Goal: Task Accomplishment & Management: Complete application form

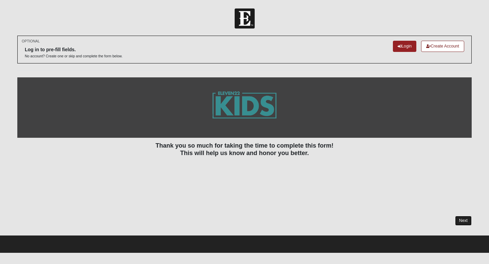
click at [461, 220] on link "Next" at bounding box center [463, 221] width 17 height 10
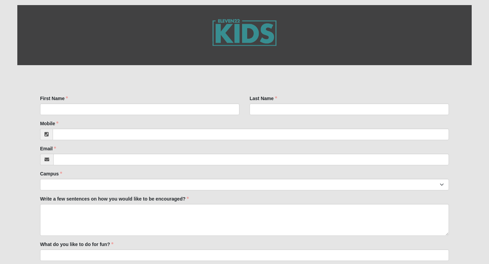
scroll to position [112, 0]
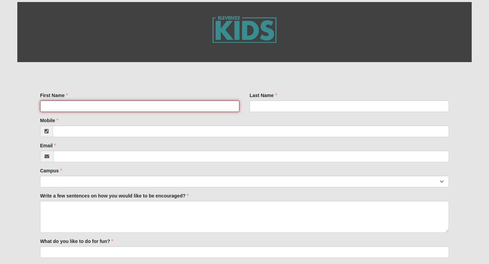
click at [120, 107] on input "First Name" at bounding box center [139, 107] width 199 height 12
type input "[PERSON_NAME]"
type input "9047165364"
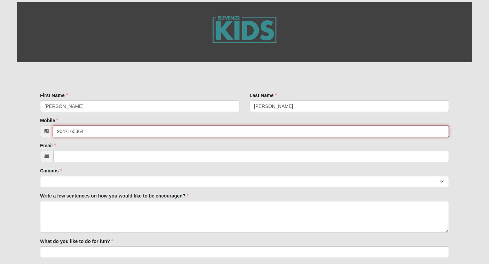
type input "[PERSON_NAME][EMAIL_ADDRESS][PERSON_NAME][DOMAIN_NAME]"
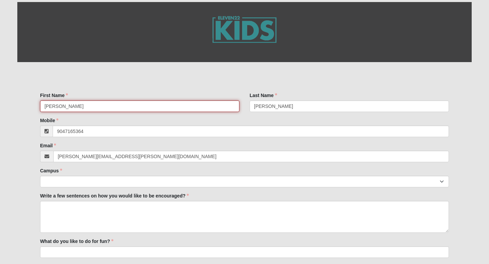
type input "[PHONE_NUMBER]"
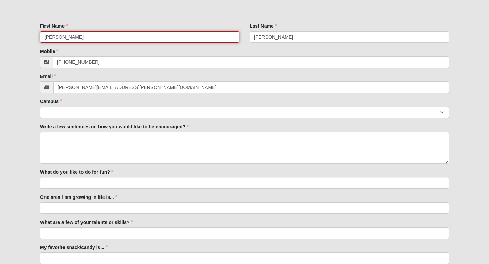
scroll to position [182, 0]
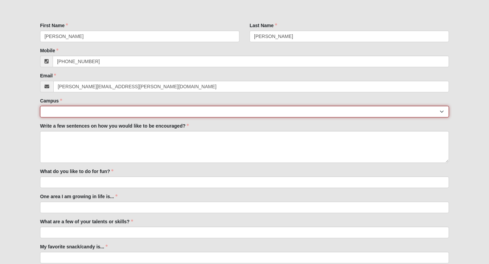
click at [112, 110] on select "[GEOGRAPHIC_DATA] [GEOGRAPHIC_DATA] (Coming Soon) Eleven22 Online [PERSON_NAME]…" at bounding box center [244, 112] width 409 height 12
select select "4"
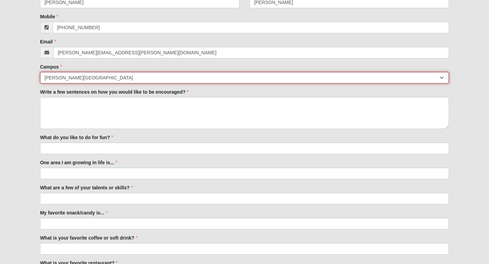
scroll to position [219, 0]
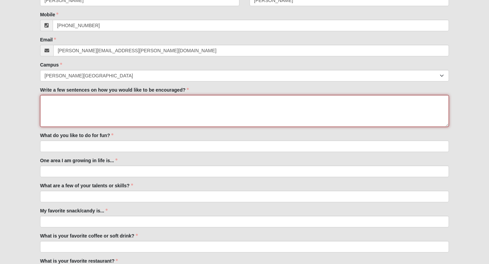
click at [80, 115] on textarea "Write a few sentences on how you would like to be encouraged?" at bounding box center [244, 111] width 409 height 32
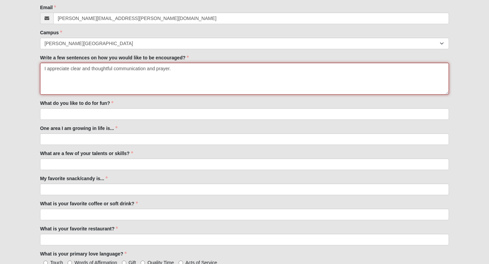
scroll to position [252, 0]
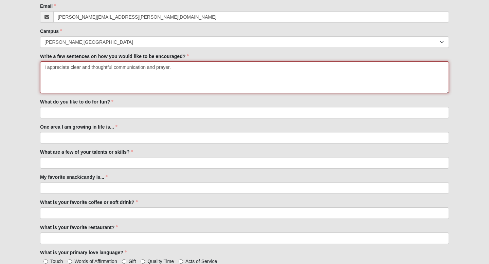
type textarea "I appreciate clear and thoughtful communication and prayer."
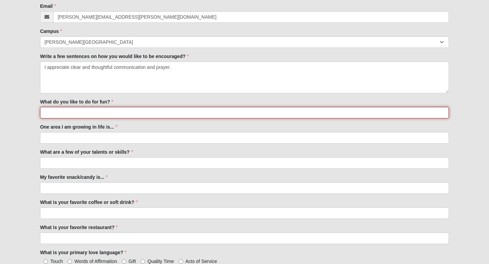
click at [60, 114] on input "What do you like to do for fun?" at bounding box center [244, 113] width 409 height 12
click at [47, 114] on input "Watch sports and cook food." at bounding box center [244, 113] width 409 height 12
click at [72, 115] on input "I enjoy watch sports and cook food." at bounding box center [244, 113] width 409 height 12
click at [132, 112] on input "I enjoy watching sports and cook food." at bounding box center [244, 113] width 409 height 12
drag, startPoint x: 113, startPoint y: 114, endPoint x: 127, endPoint y: 121, distance: 15.5
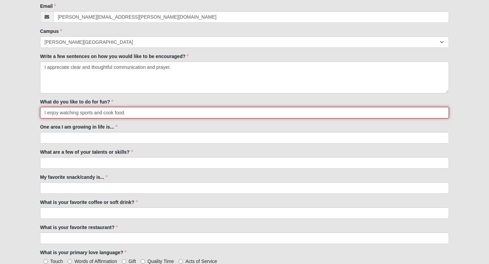
click at [114, 115] on input "I enjoy watching sports and cook food." at bounding box center [244, 113] width 409 height 12
type input "I enjoy watching sports and cooking food."
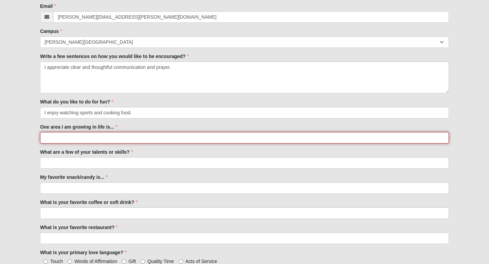
click at [137, 138] on input "One area I am growing in life is..." at bounding box center [244, 138] width 409 height 12
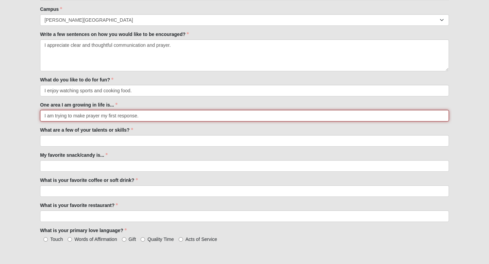
scroll to position [310, 0]
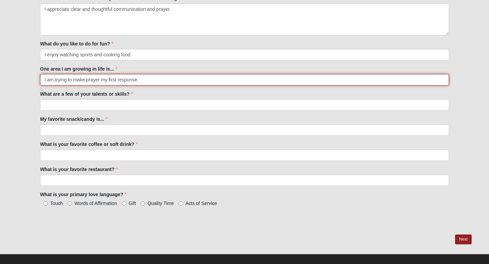
type input "I am trying to make prayer my first response."
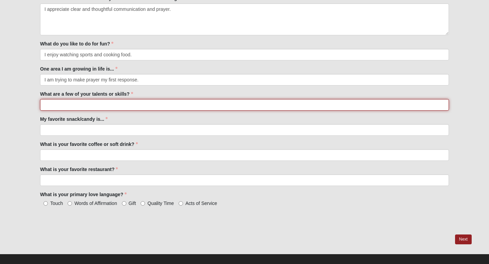
click at [68, 102] on input "What are a few of your talents or skills?" at bounding box center [244, 105] width 409 height 12
drag, startPoint x: 98, startPoint y: 104, endPoint x: 294, endPoint y: 114, distance: 196.0
click at [294, 114] on div "First Name [PERSON_NAME] First Name is required. Last Name [PERSON_NAME] Last N…" at bounding box center [244, 53] width 455 height 363
type input "I am very organized and I am a great problem solver."
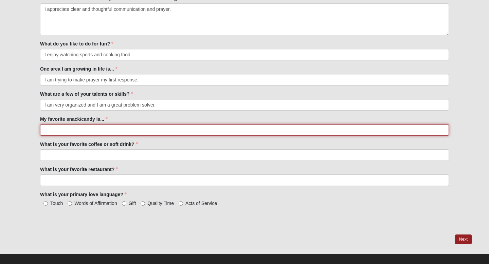
click at [219, 131] on input "My favorite snack/candy is..." at bounding box center [244, 130] width 409 height 12
type input "I like Siete chips!"
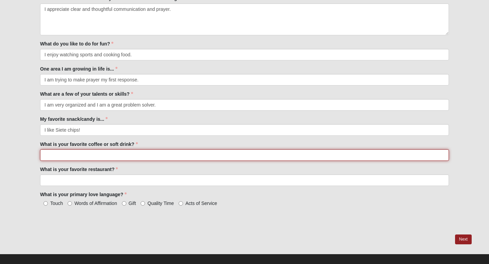
click at [68, 156] on input "What is your favorite coffee or soft drink?" at bounding box center [244, 156] width 409 height 12
click at [55, 155] on input "I like LMNT" at bounding box center [244, 156] width 409 height 12
click at [163, 157] on input "I like Raspberry Salt LMNT" at bounding box center [244, 156] width 409 height 12
type input "I like Raspberry Salt LMNTs and Everyday Dose Coffee."
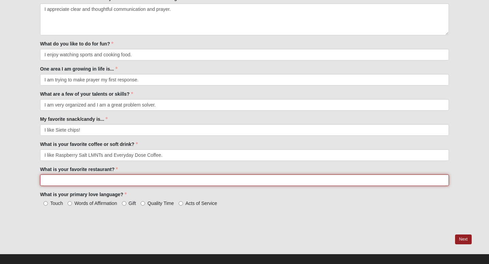
click at [111, 182] on input "What is your favorite restaurant?" at bounding box center [244, 181] width 409 height 12
type input "I"
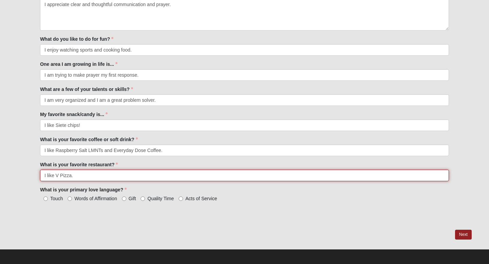
scroll to position [318, 0]
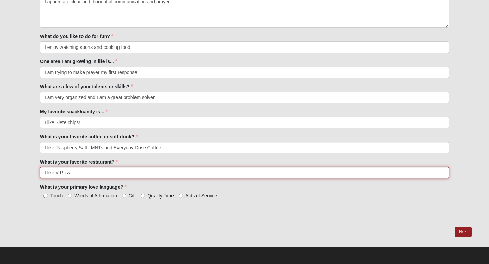
type input "I like V Pizza."
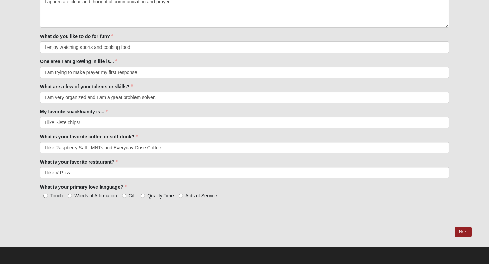
click at [28, 195] on div "First Name [PERSON_NAME] First Name is required. Last Name [PERSON_NAME] Last N…" at bounding box center [244, 45] width 455 height 363
click at [180, 196] on input "Acts of Service" at bounding box center [181, 196] width 4 height 4
radio input "true"
click at [463, 232] on link "Next" at bounding box center [463, 232] width 17 height 10
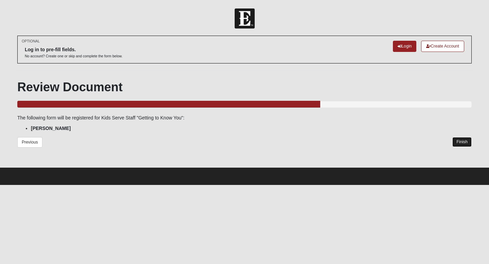
click at [469, 140] on link "Finish" at bounding box center [462, 142] width 19 height 10
